Goal: Task Accomplishment & Management: Use online tool/utility

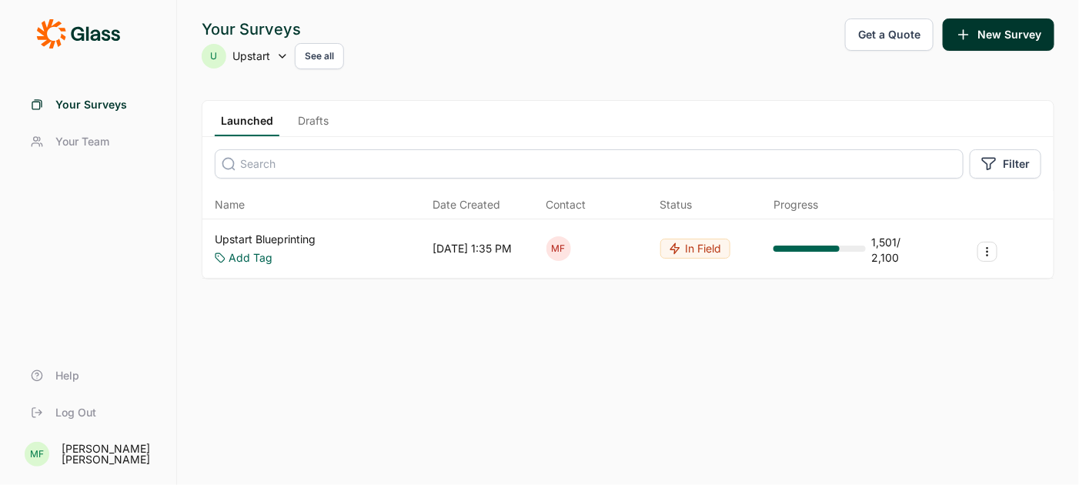
click at [902, 32] on button "Get a Quote" at bounding box center [889, 34] width 89 height 32
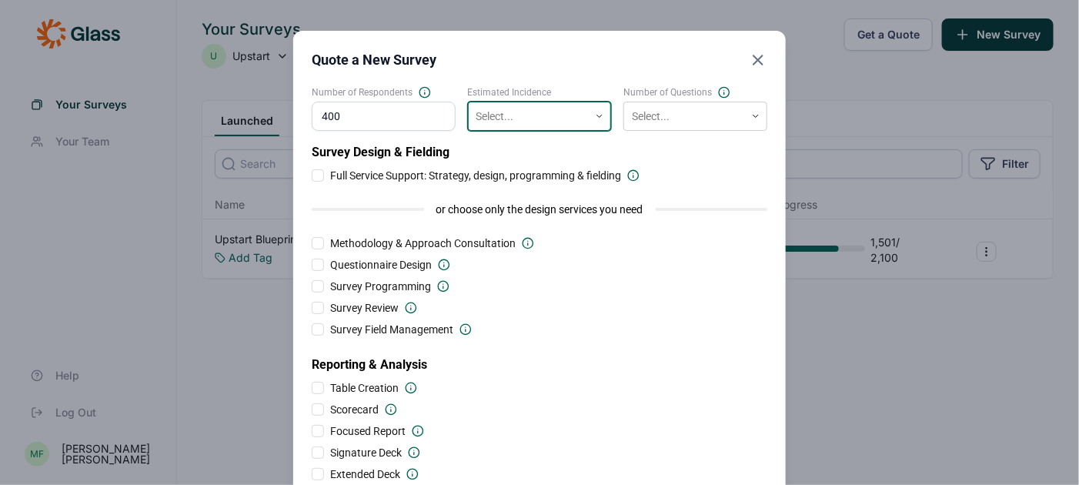
click at [558, 122] on div at bounding box center [529, 116] width 105 height 19
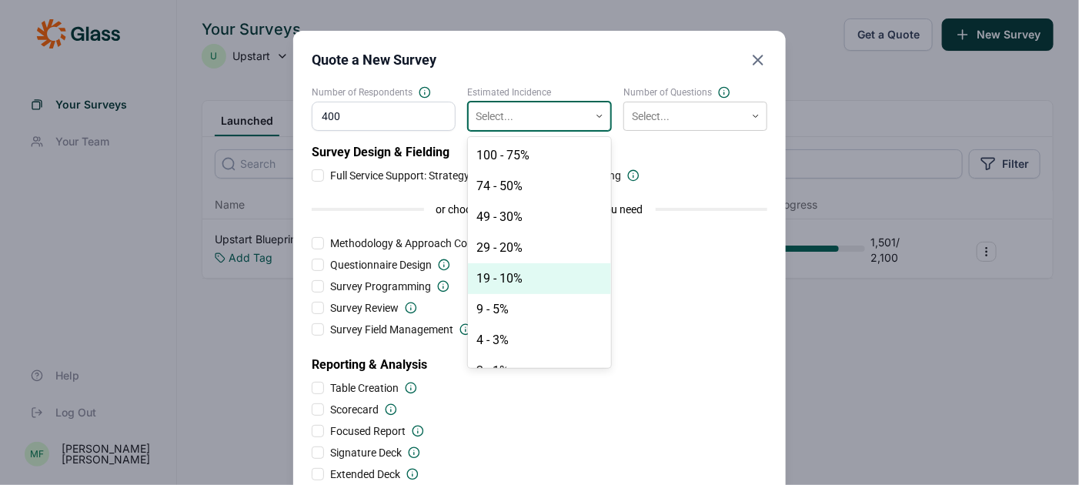
click at [529, 276] on div "19 - 10%" at bounding box center [540, 278] width 144 height 31
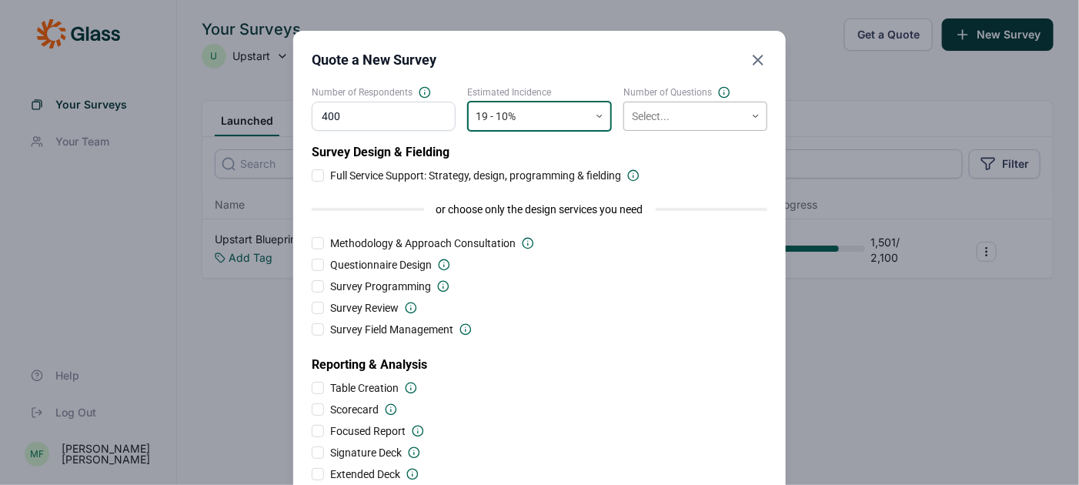
click at [654, 117] on div at bounding box center [684, 116] width 105 height 19
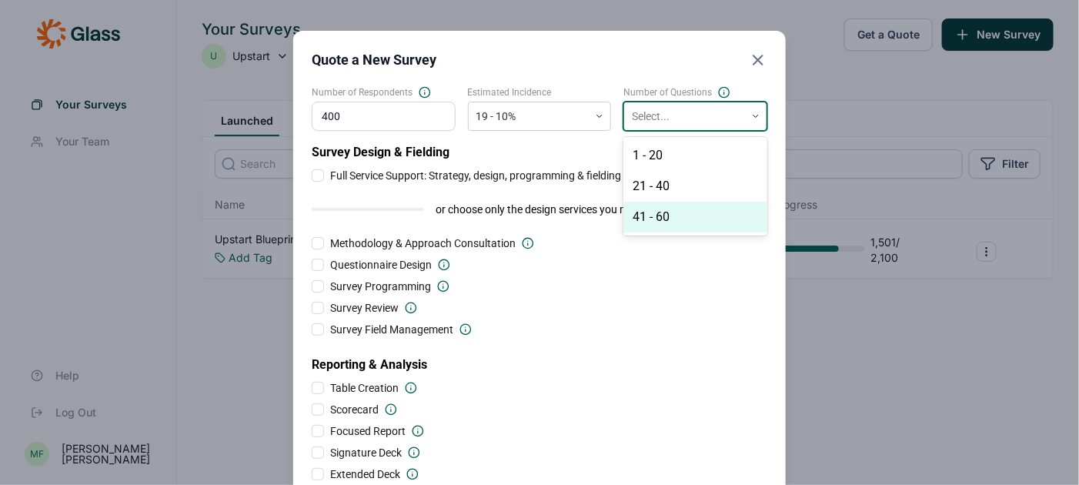
click at [654, 222] on div "41 - 60" at bounding box center [696, 217] width 144 height 31
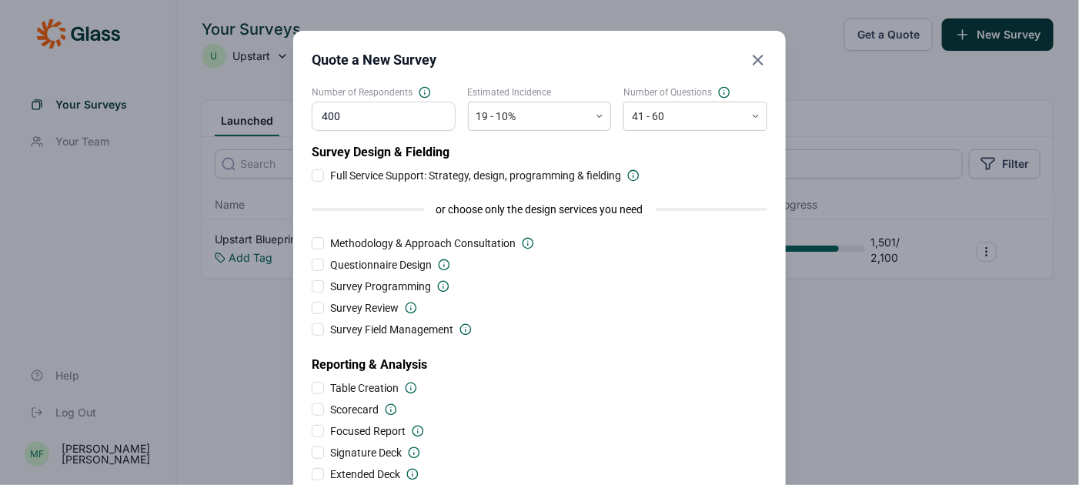
drag, startPoint x: 357, startPoint y: 115, endPoint x: 290, endPoint y: 116, distance: 67.0
click at [293, 116] on div "Quote a New Survey Number of Respondents 400 Estimated Incidence 19 - 10% Numbe…" at bounding box center [539, 318] width 1079 height 636
type input "300"
click at [666, 125] on div at bounding box center [684, 116] width 105 height 19
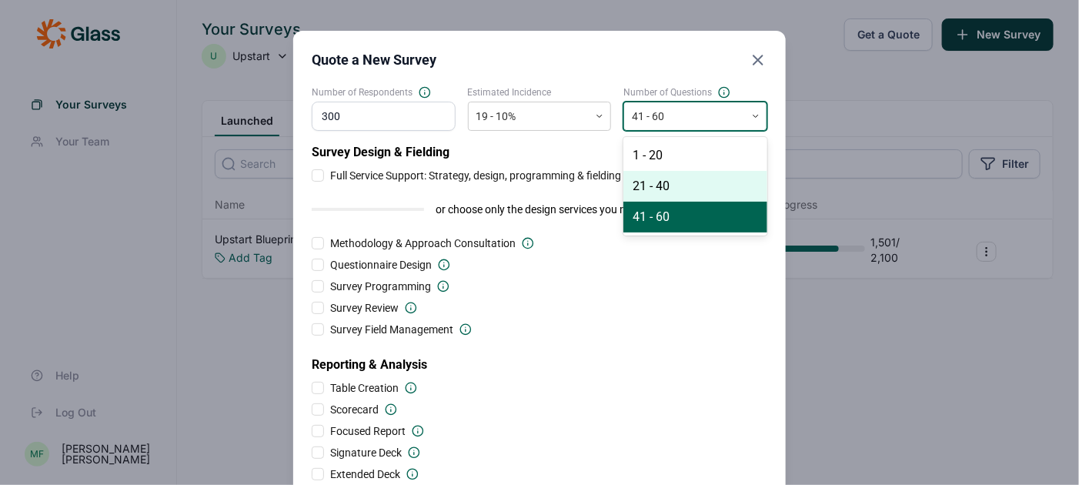
click at [658, 184] on div "21 - 40" at bounding box center [696, 186] width 144 height 31
